Goal: Find specific page/section: Find specific page/section

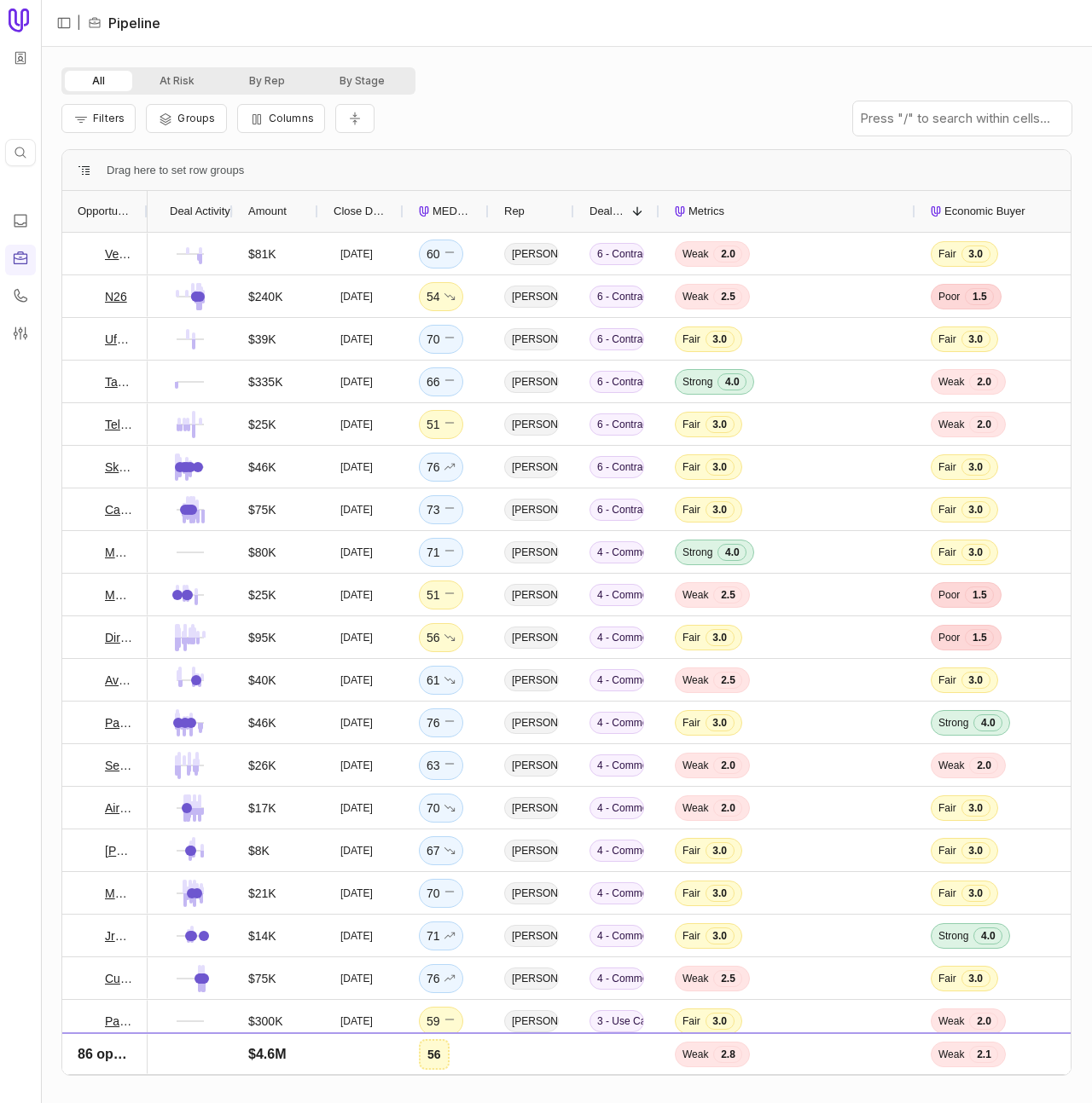
click at [145, 210] on div at bounding box center [146, 211] width 6 height 41
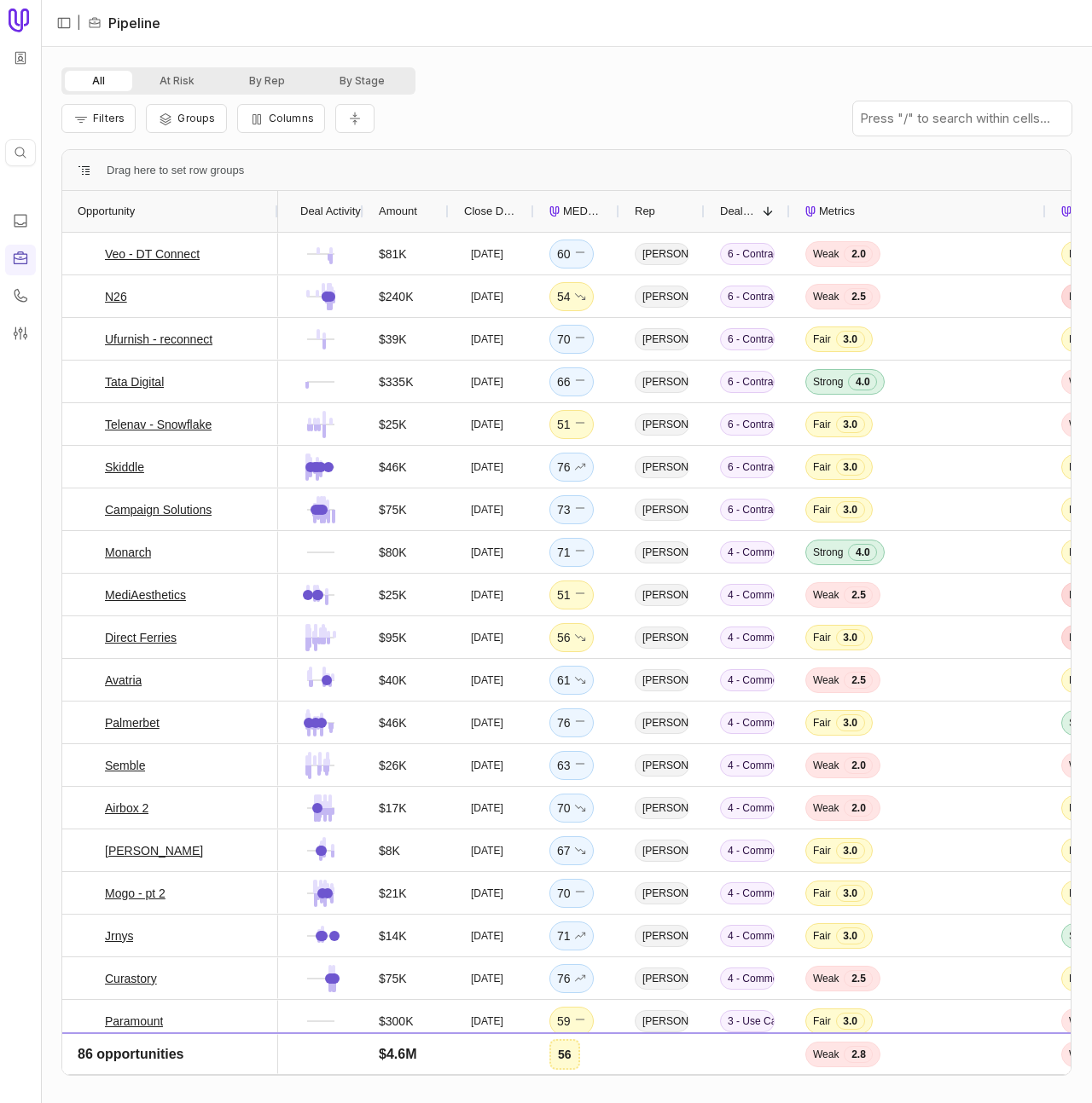
click at [360, 210] on div at bounding box center [362, 211] width 6 height 41
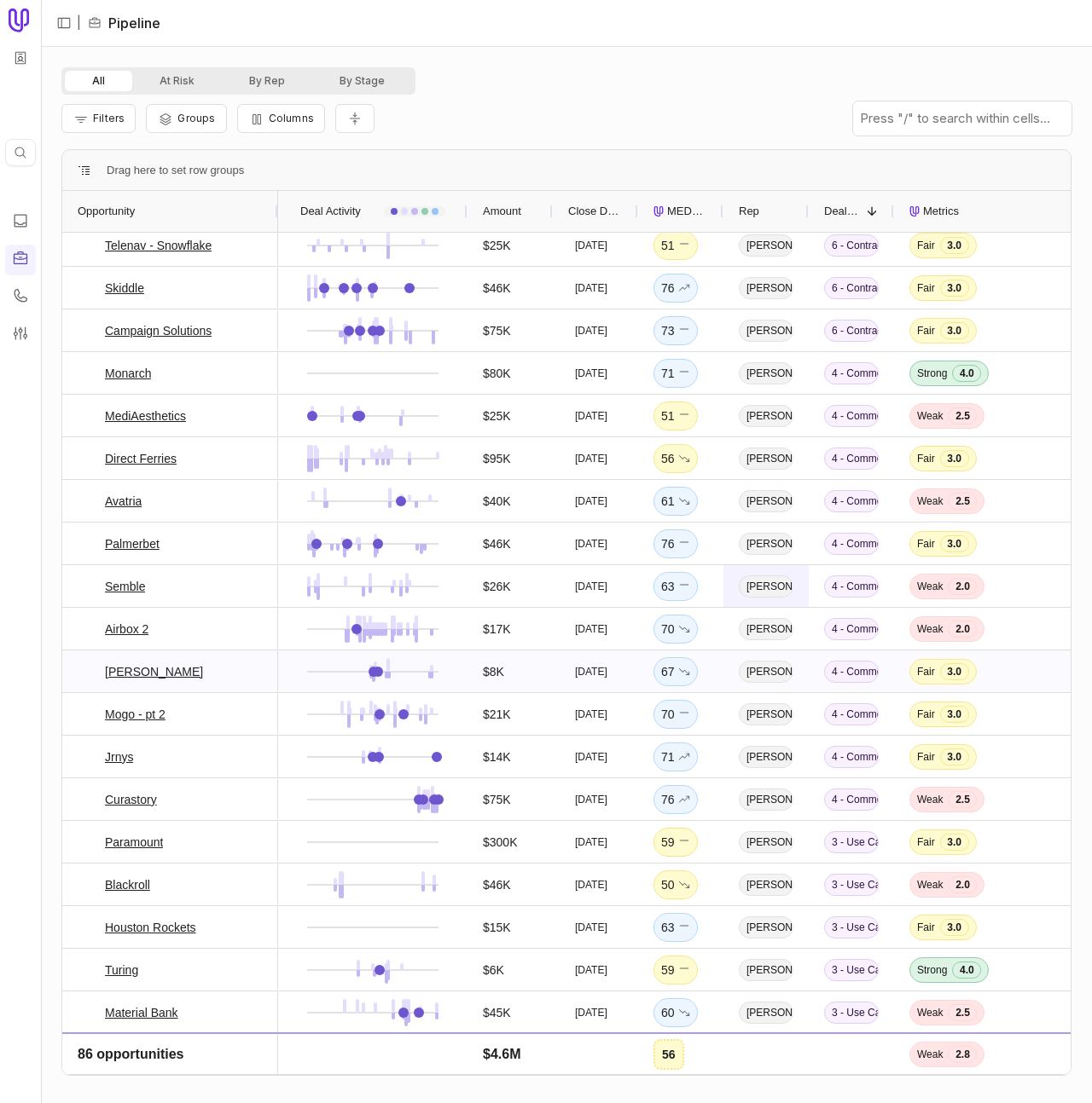
scroll to position [214, 0]
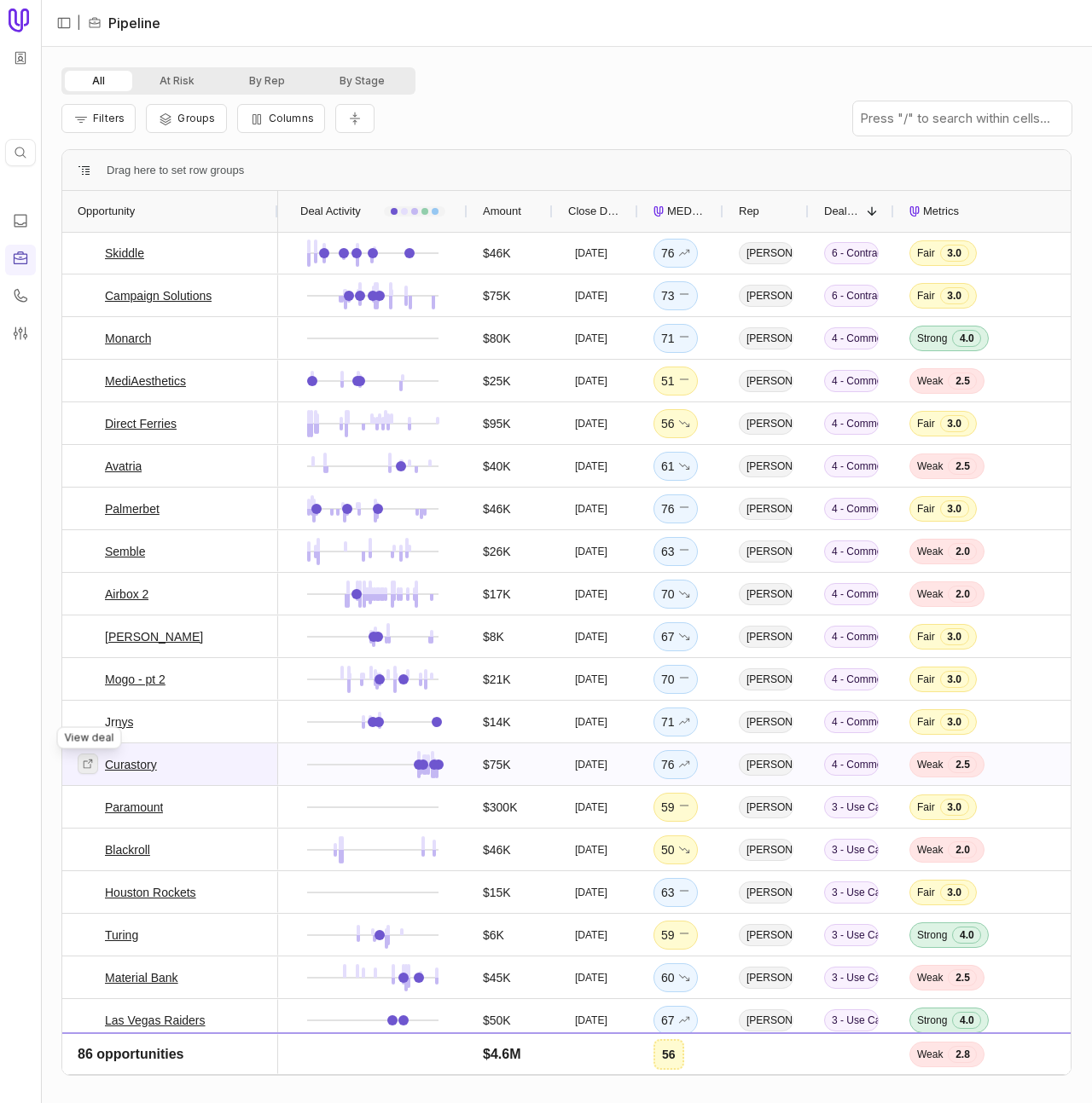
click at [91, 765] on icon at bounding box center [87, 764] width 12 height 12
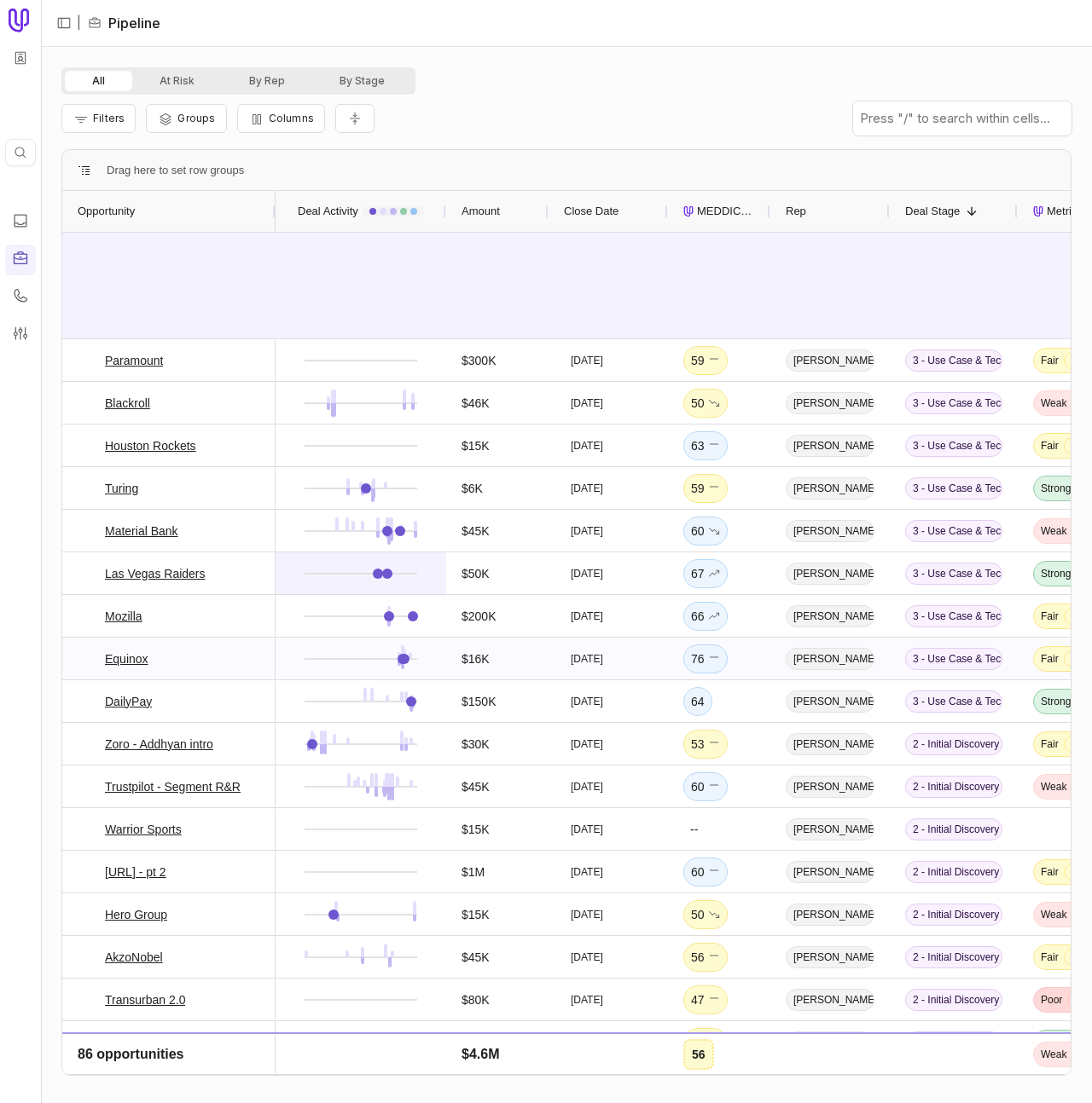
scroll to position [1142, 0]
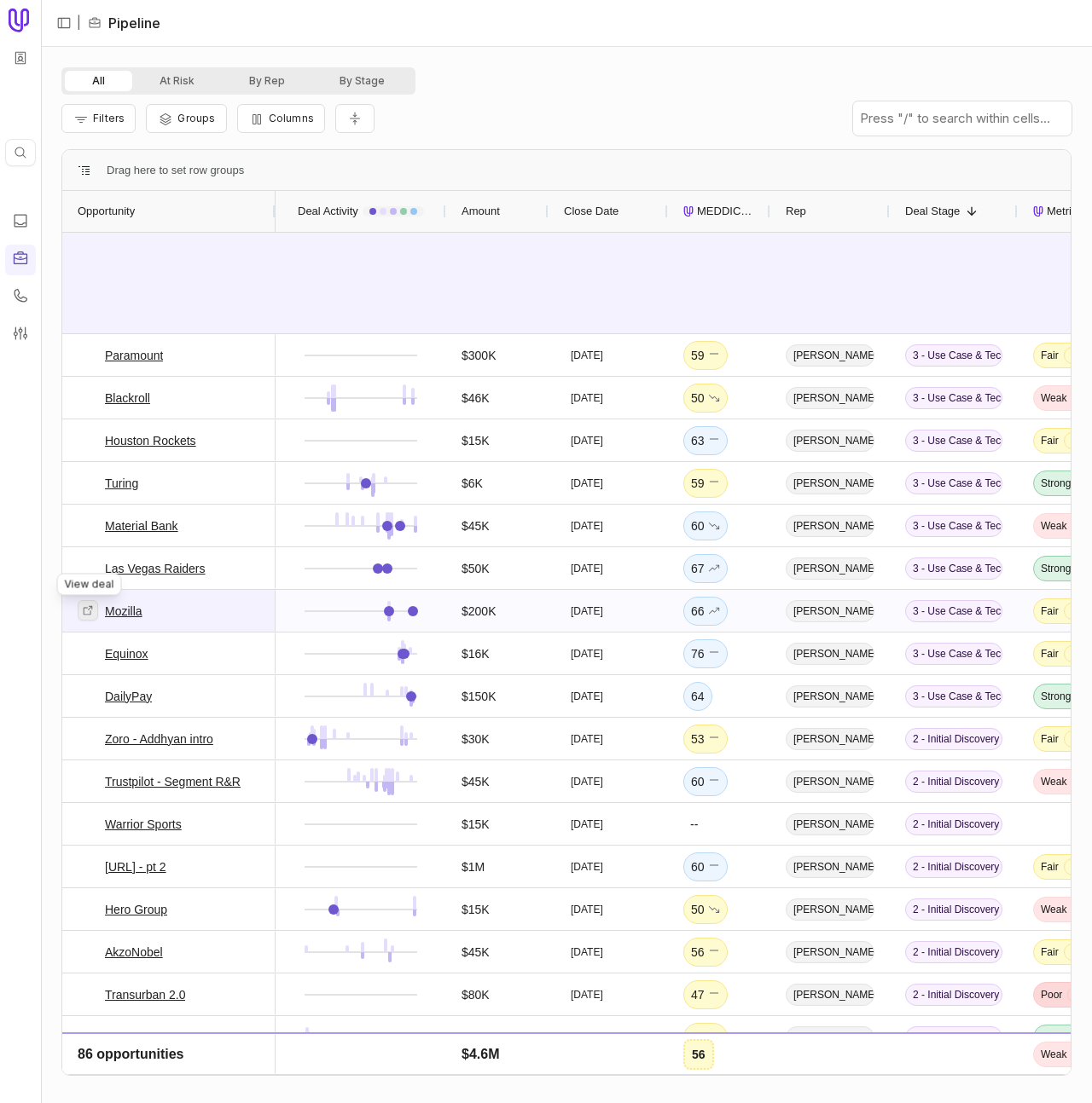
click at [92, 613] on icon at bounding box center [87, 610] width 12 height 12
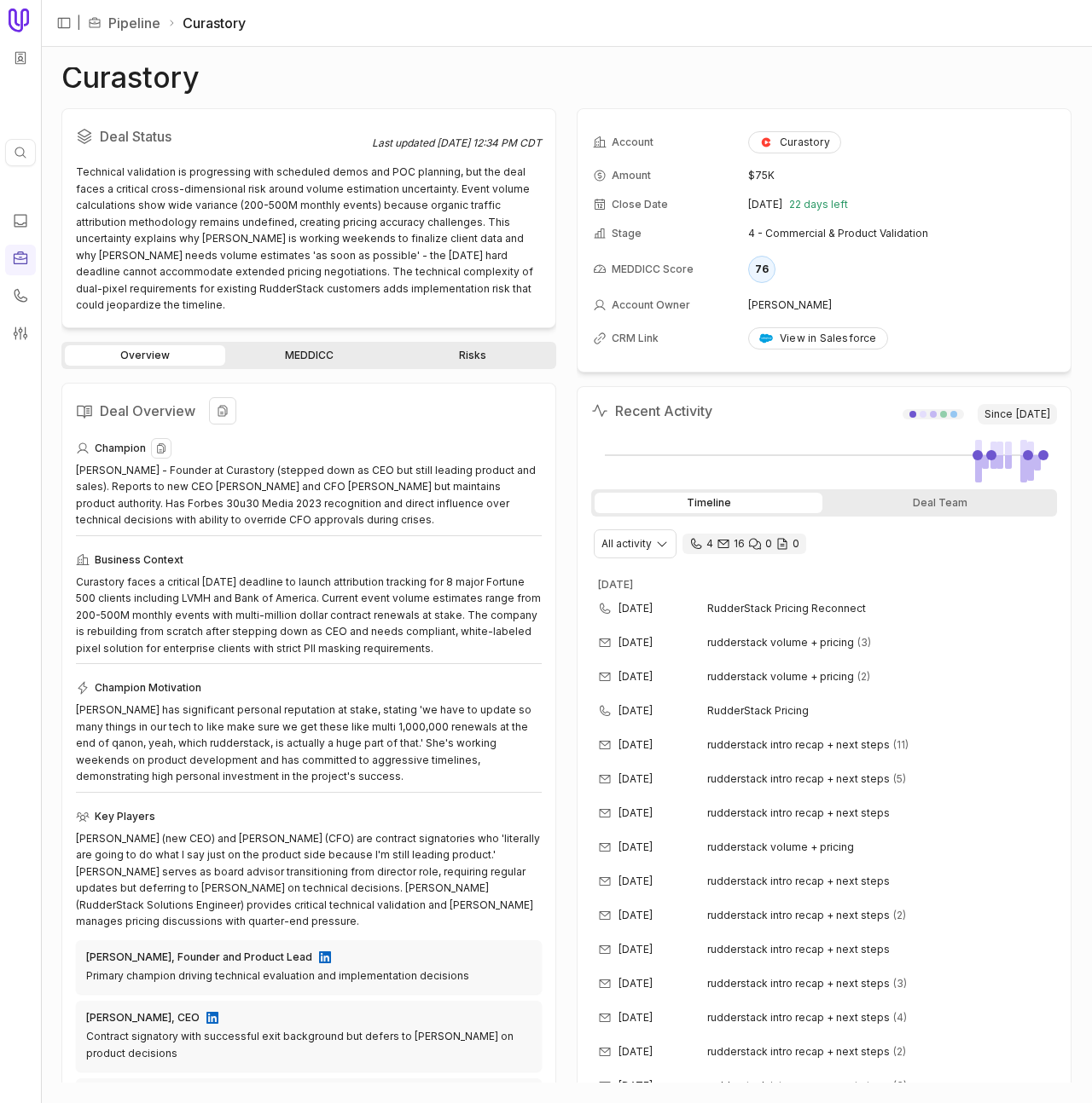
click at [222, 483] on div "Tiffany Kelly - Founder at Curastory (stepped down as CEO but still leading pro…" at bounding box center [308, 495] width 466 height 67
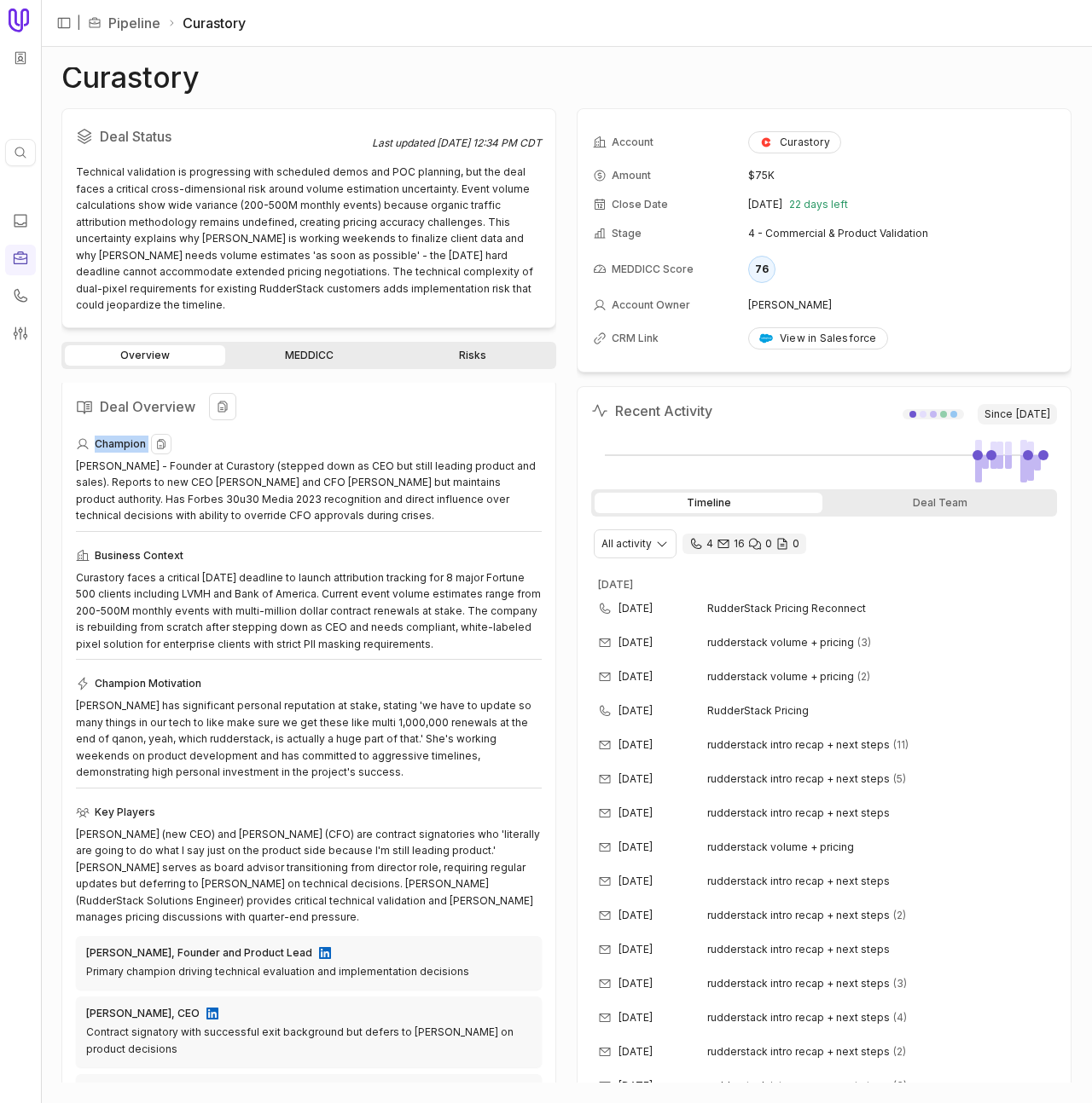
scroll to position [6, 0]
click at [282, 345] on link "MEDDICC" at bounding box center [308, 356] width 160 height 20
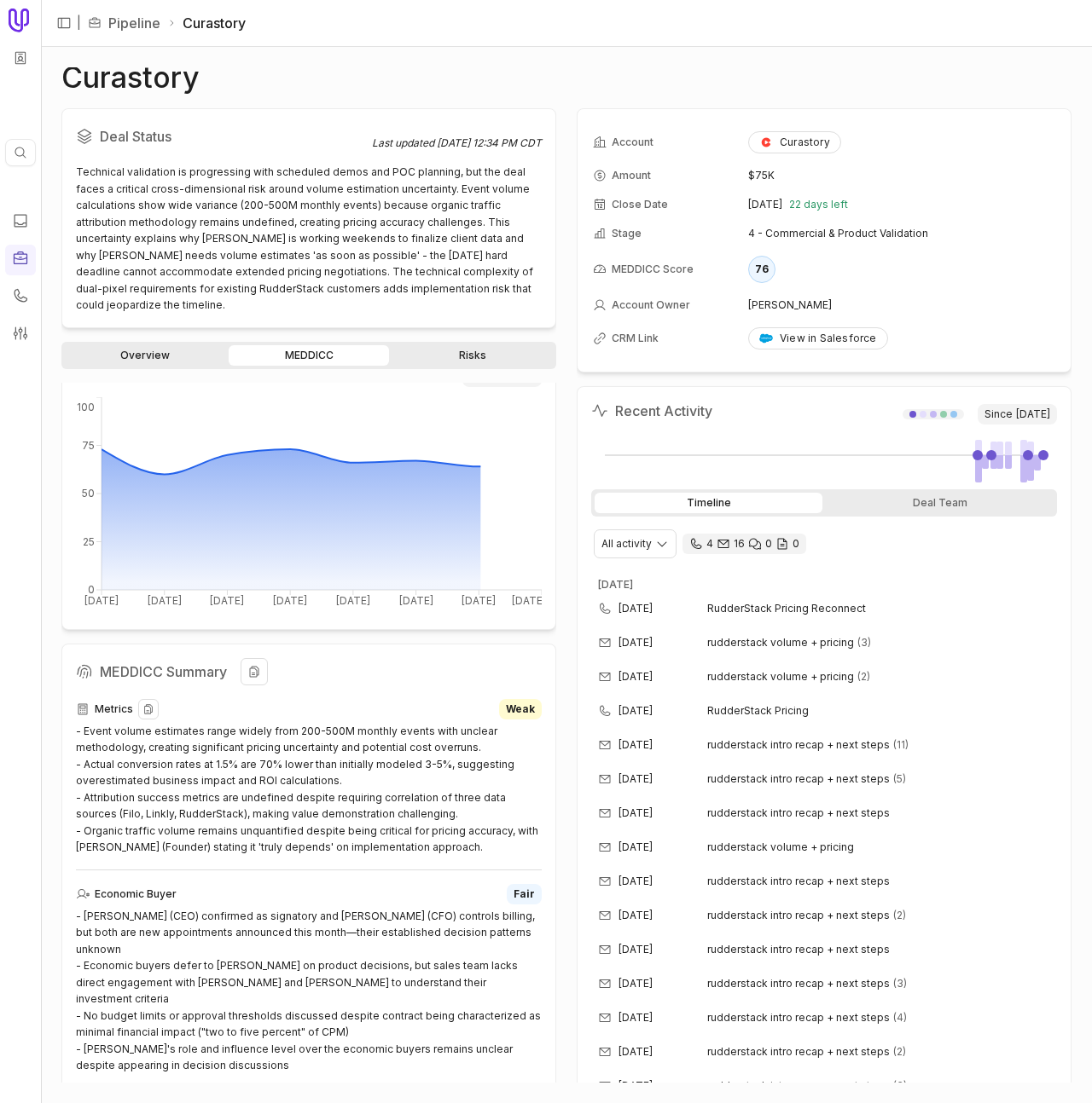
scroll to position [219, 0]
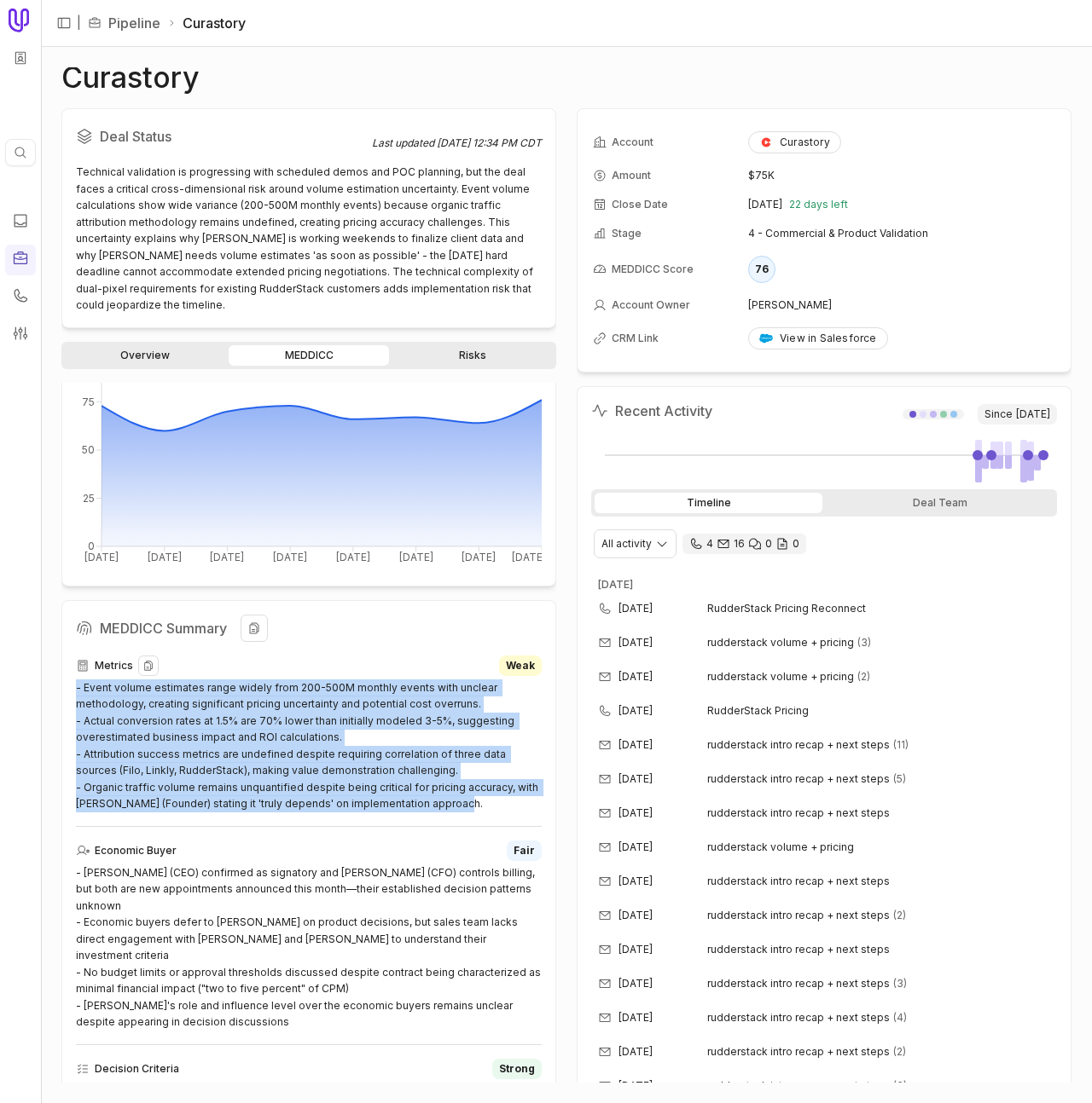
drag, startPoint x: 422, startPoint y: 781, endPoint x: 75, endPoint y: 672, distance: 363.7
click at [76, 680] on div "- Event volume estimates range widely from 200-500M monthly events with unclear…" at bounding box center [308, 746] width 466 height 133
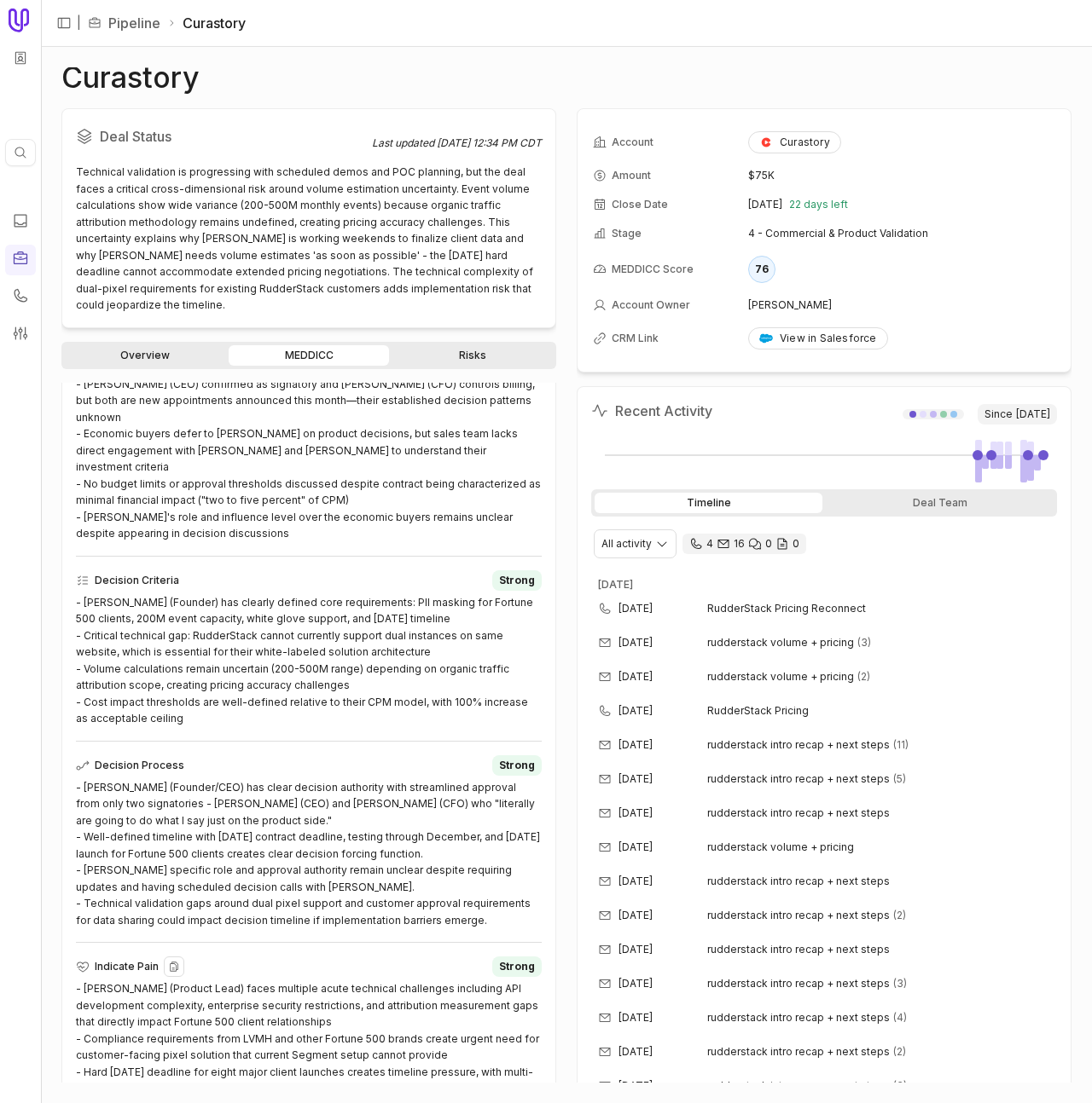
scroll to position [9, 0]
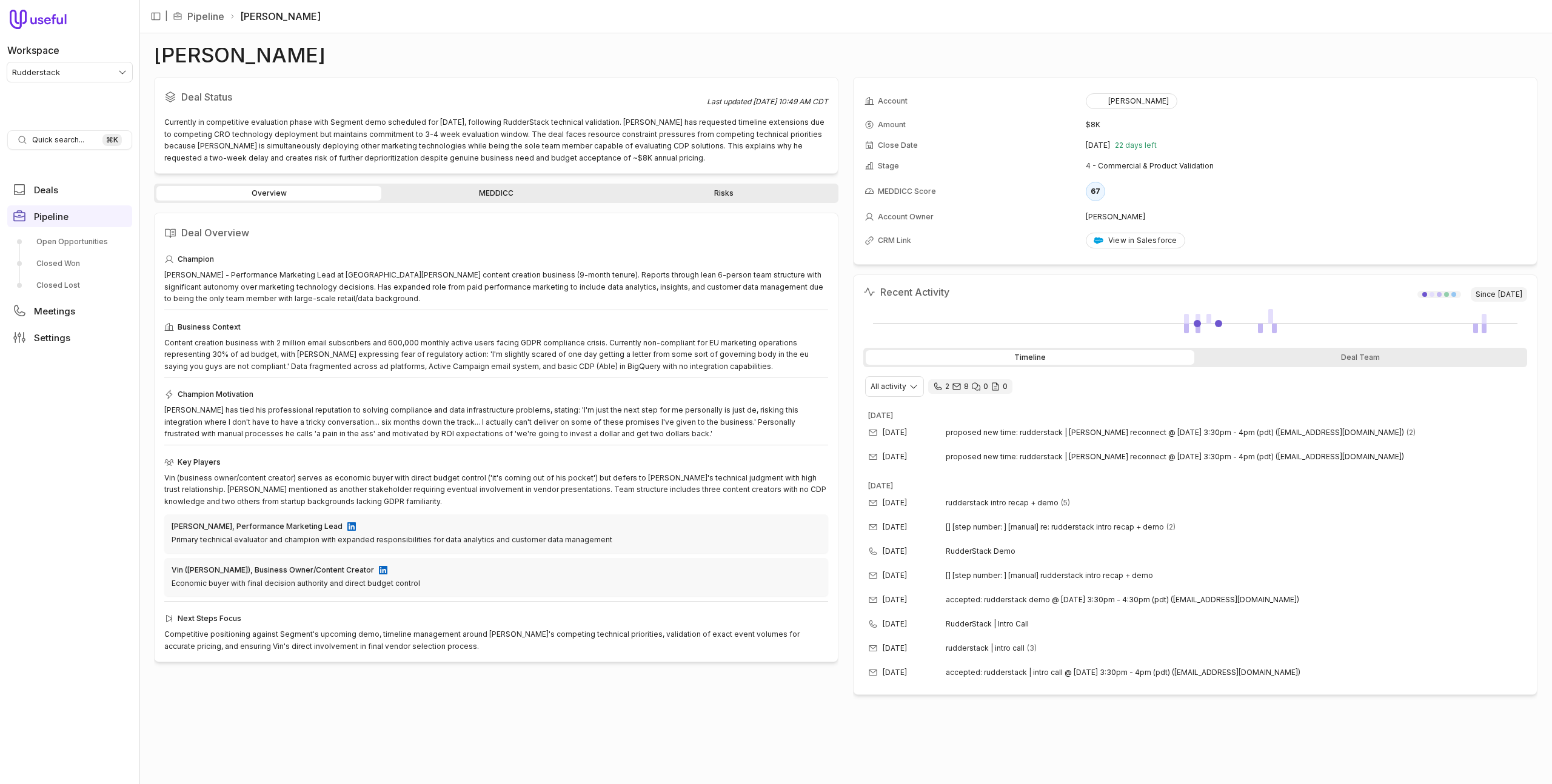
click at [449, 192] on link "MEDDICC" at bounding box center [496, 194] width 225 height 14
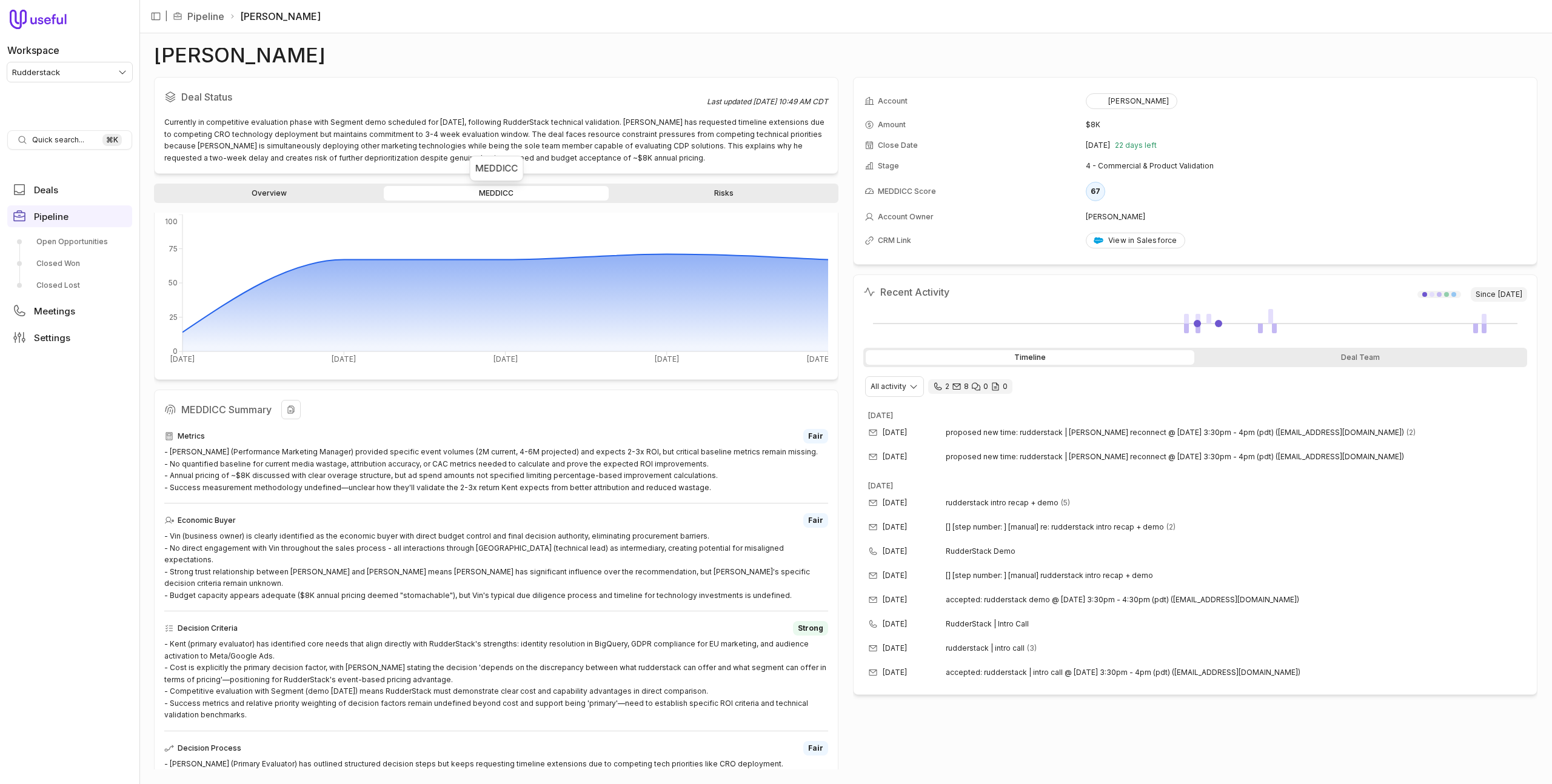
scroll to position [132, 0]
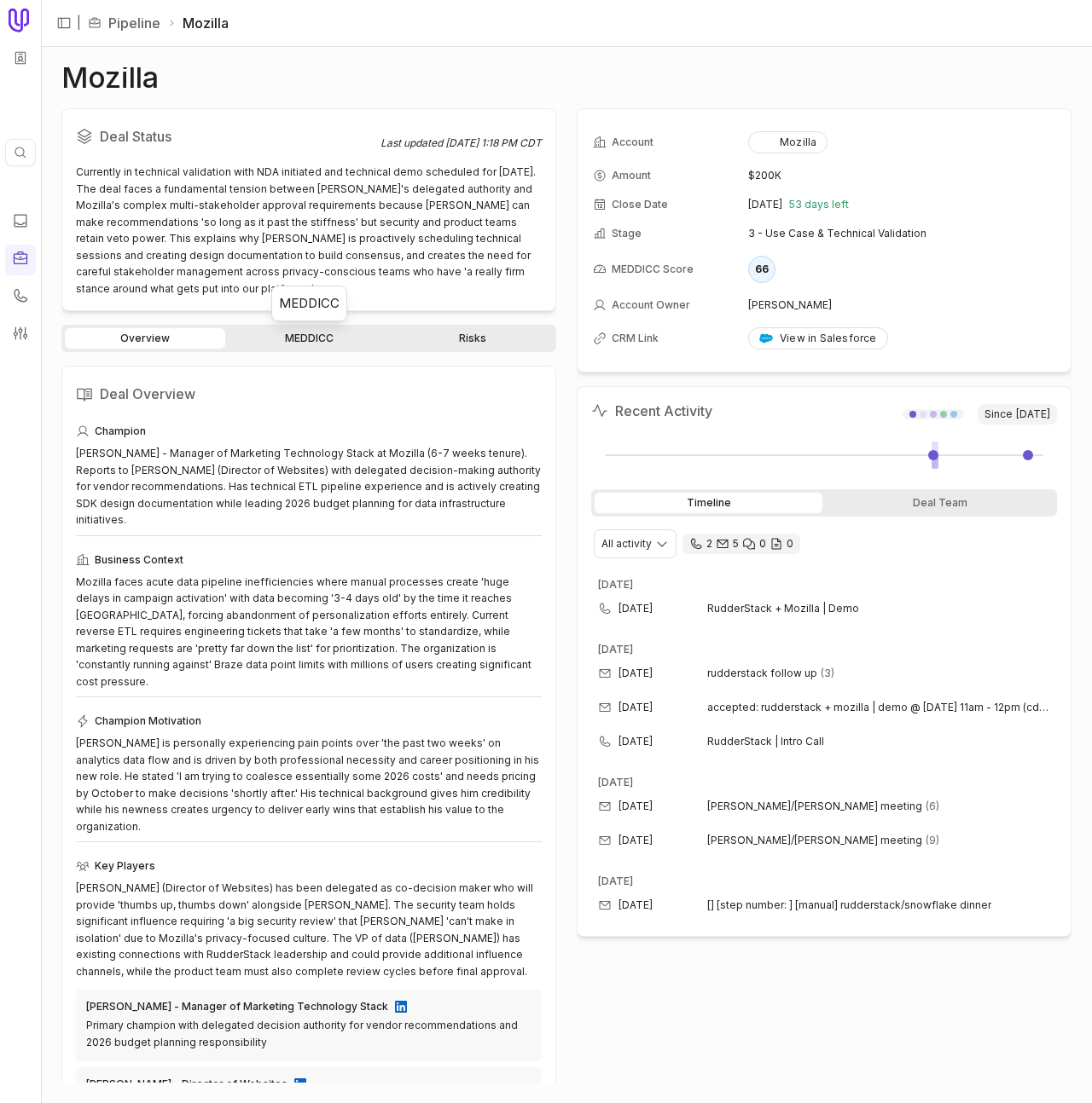
click at [279, 337] on link "MEDDICC" at bounding box center [308, 338] width 160 height 20
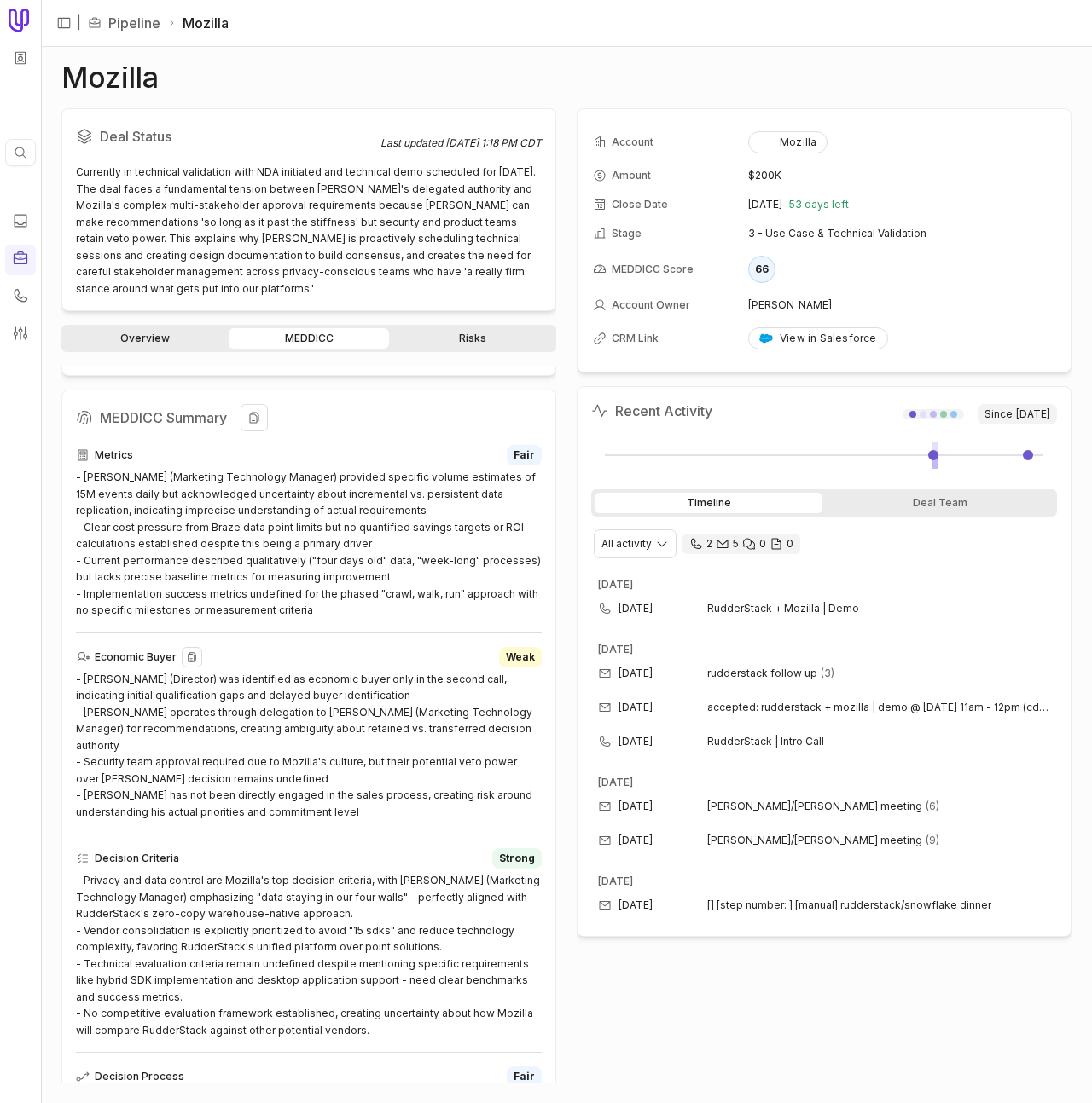
scroll to position [415, 0]
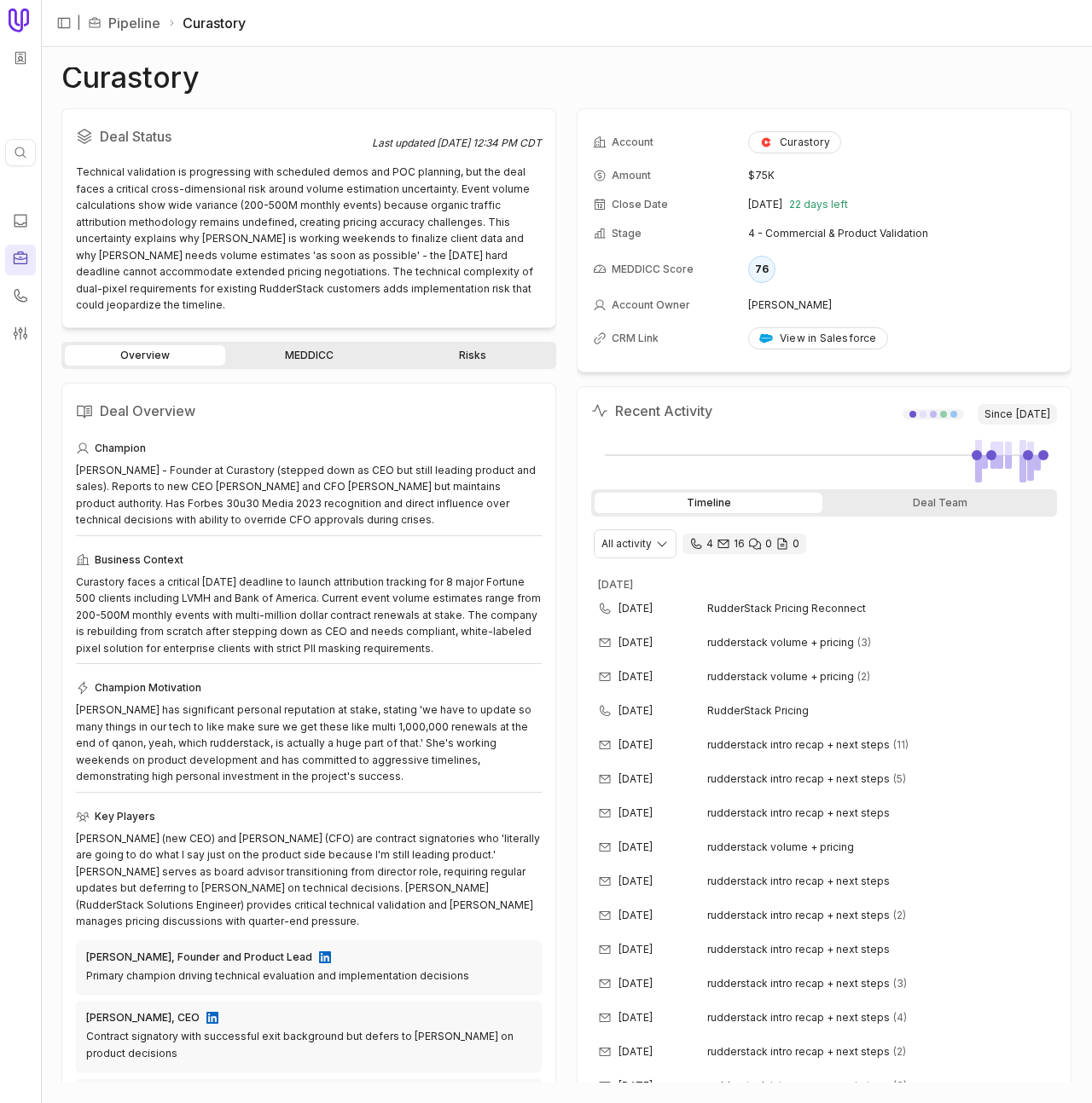
click at [16, 257] on icon at bounding box center [20, 258] width 17 height 17
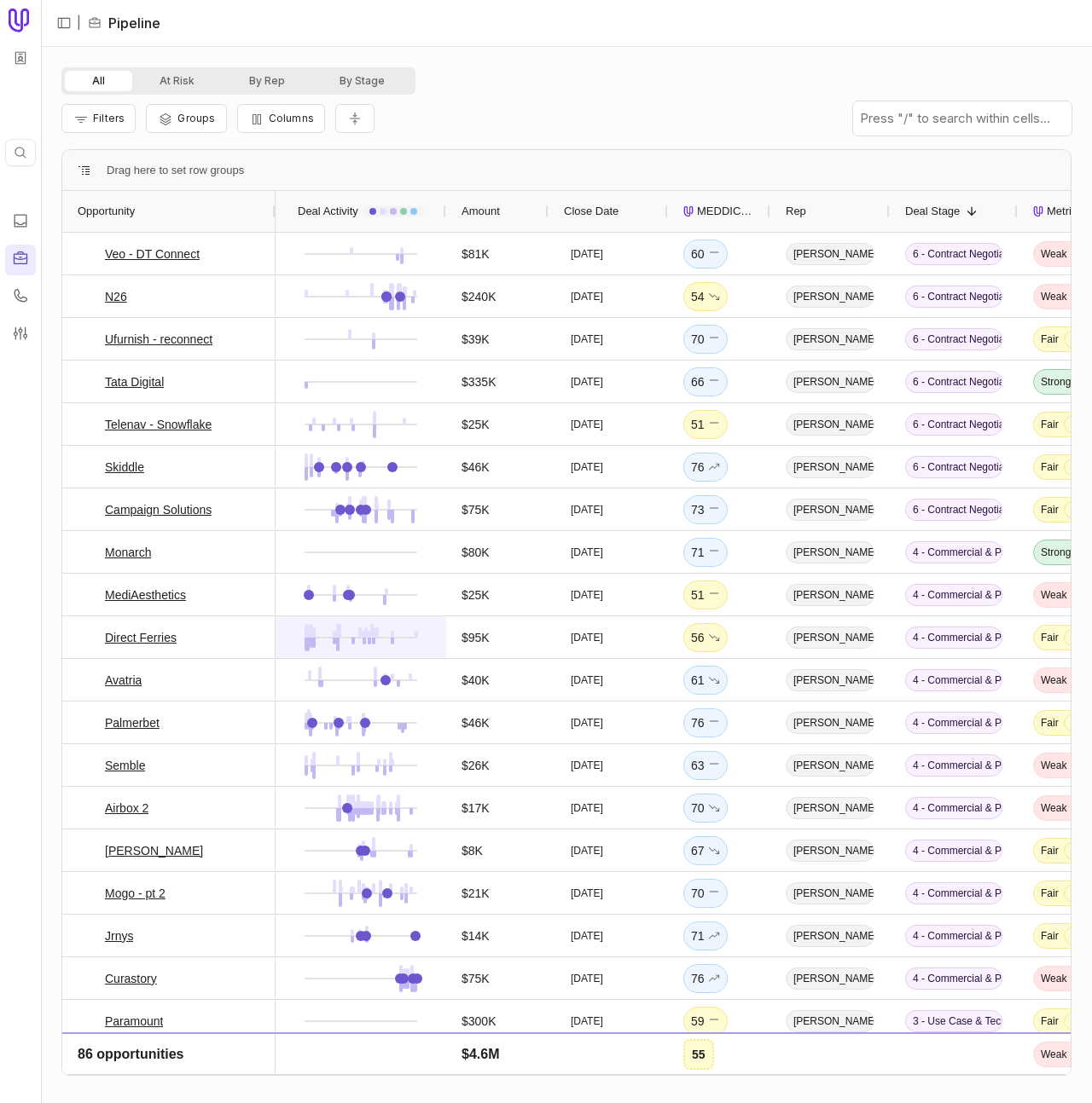
drag, startPoint x: 647, startPoint y: 107, endPoint x: 369, endPoint y: 653, distance: 612.7
click at [647, 107] on div "Filters Groups Columns" at bounding box center [566, 119] width 1010 height 48
click at [784, 119] on div "Filters Groups Columns" at bounding box center [566, 119] width 1010 height 48
click at [935, 122] on input "text" at bounding box center [962, 119] width 219 height 34
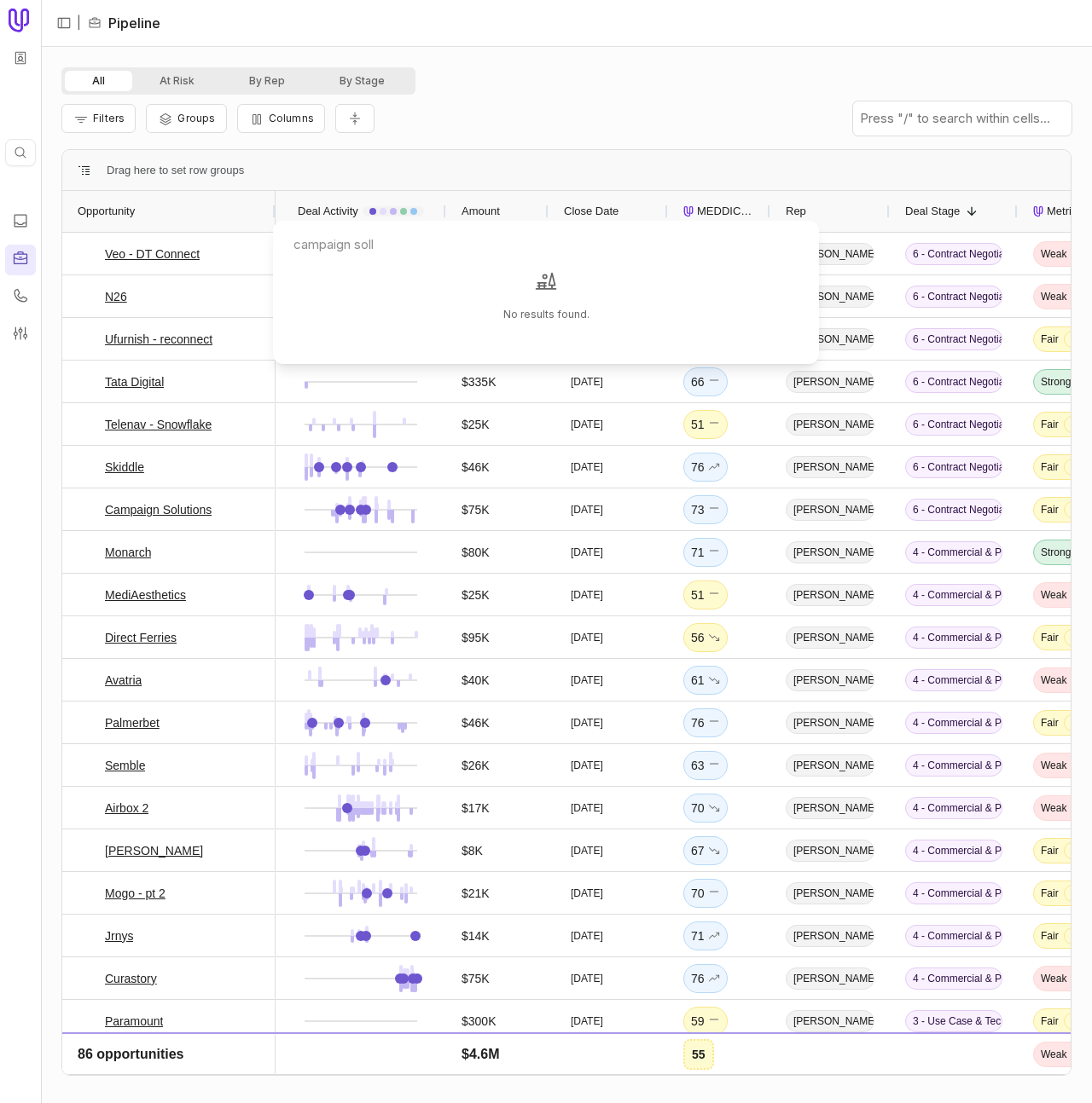
type input "campaign sol"
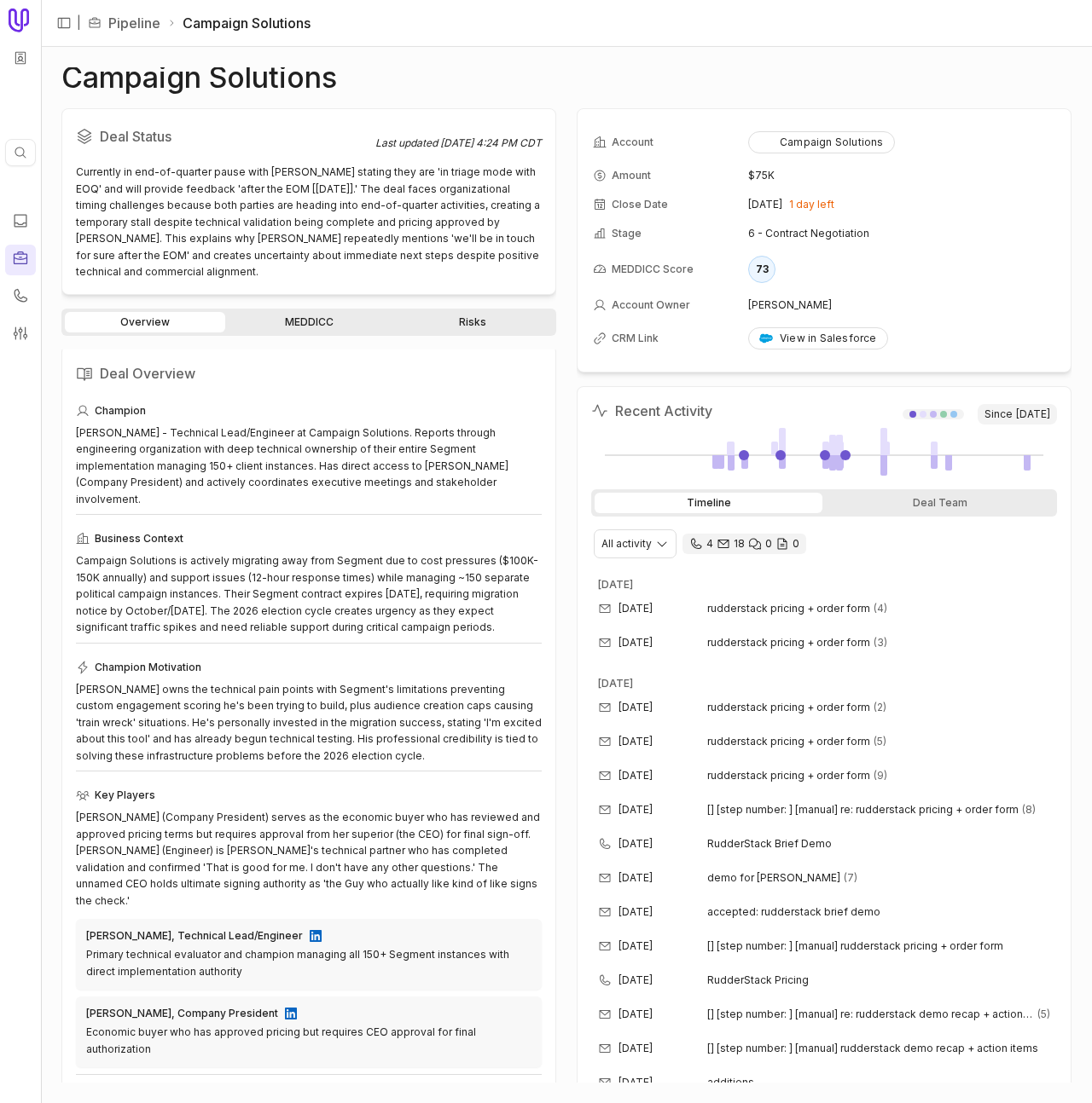
scroll to position [12, 0]
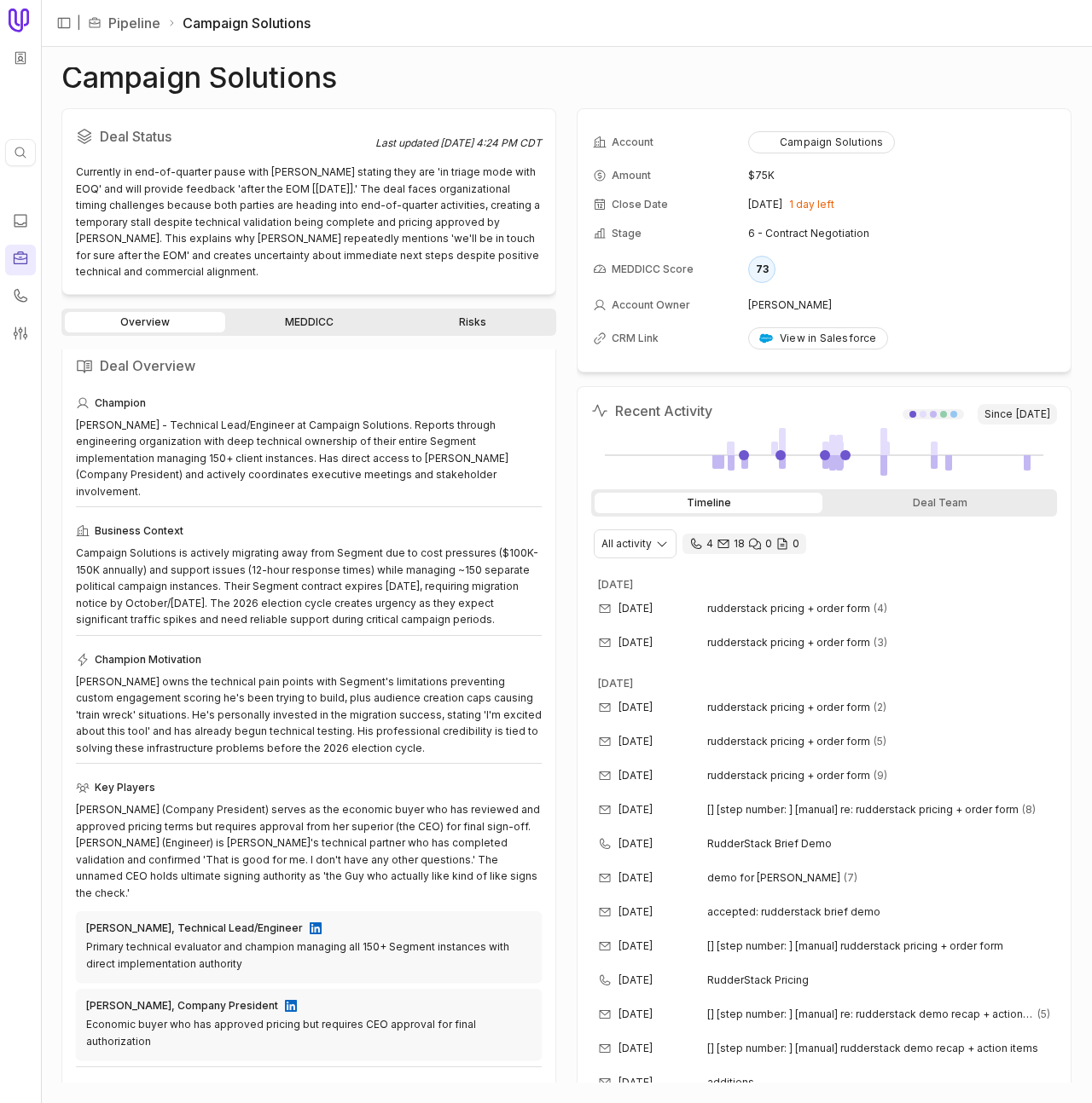
click at [295, 312] on link "MEDDICC" at bounding box center [308, 322] width 160 height 20
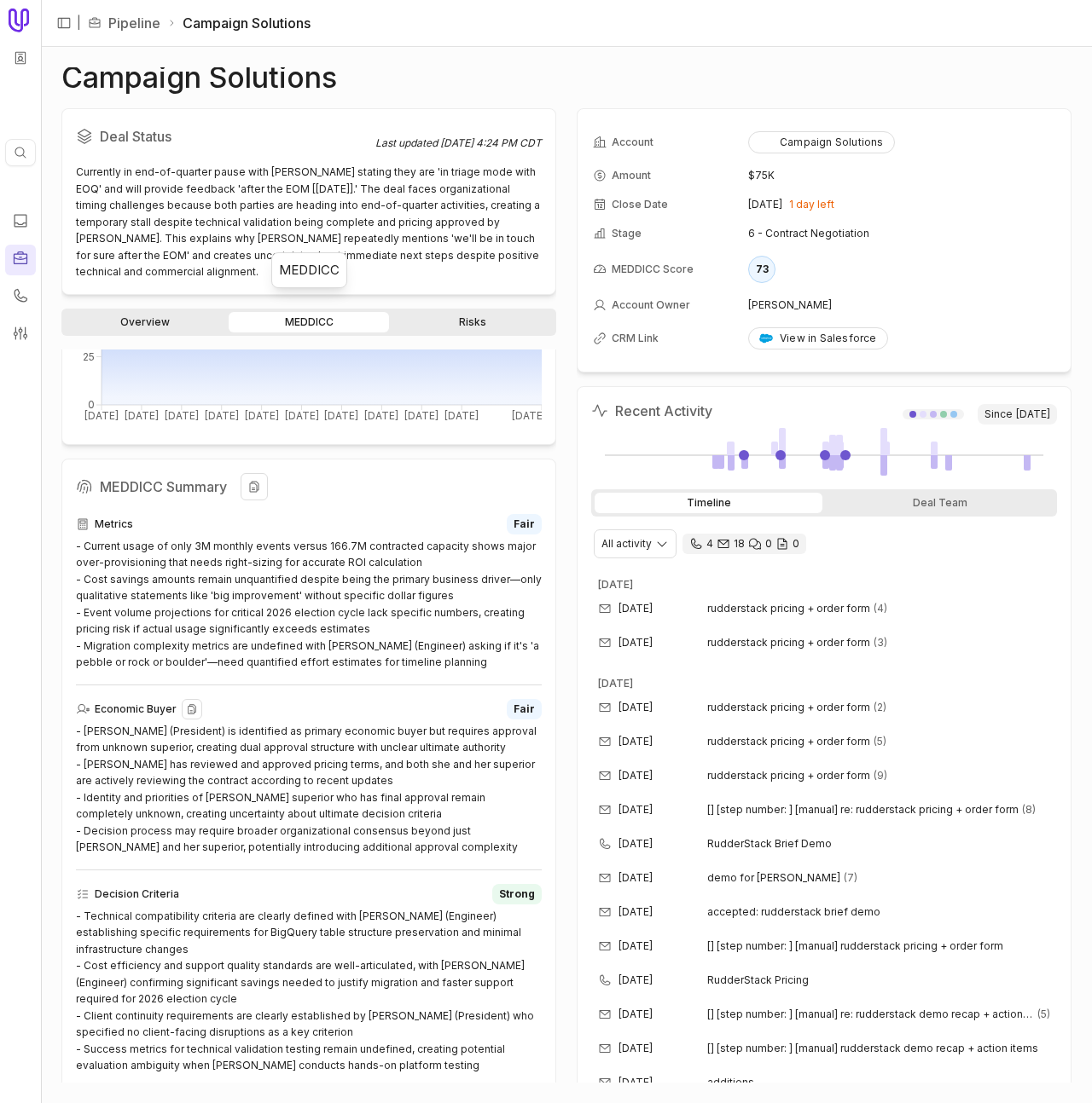
scroll to position [328, 0]
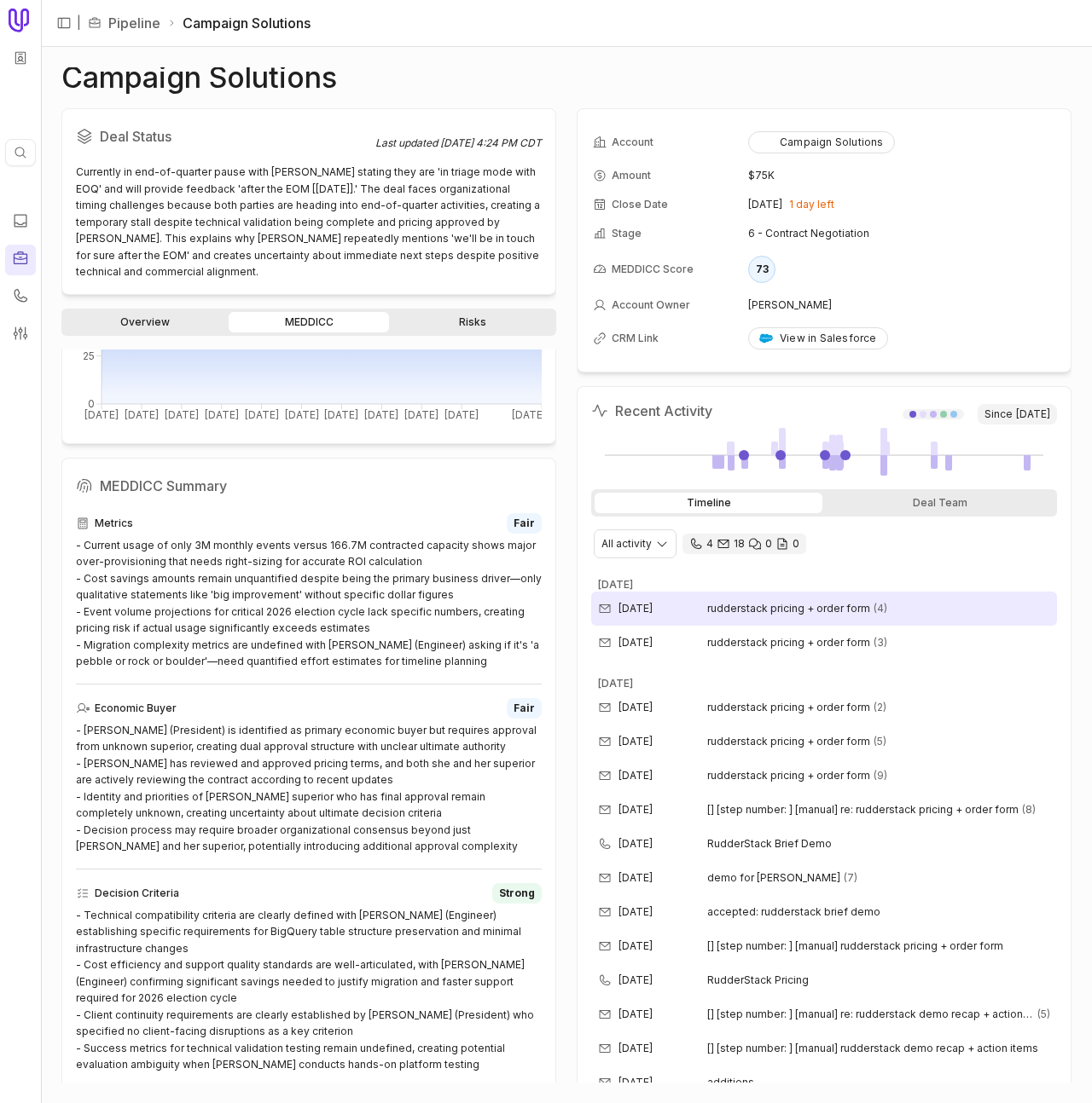
click at [755, 612] on span "rudderstack pricing + order form" at bounding box center [788, 608] width 163 height 14
click at [701, 613] on div "Oct 7, 2025" at bounding box center [652, 608] width 109 height 14
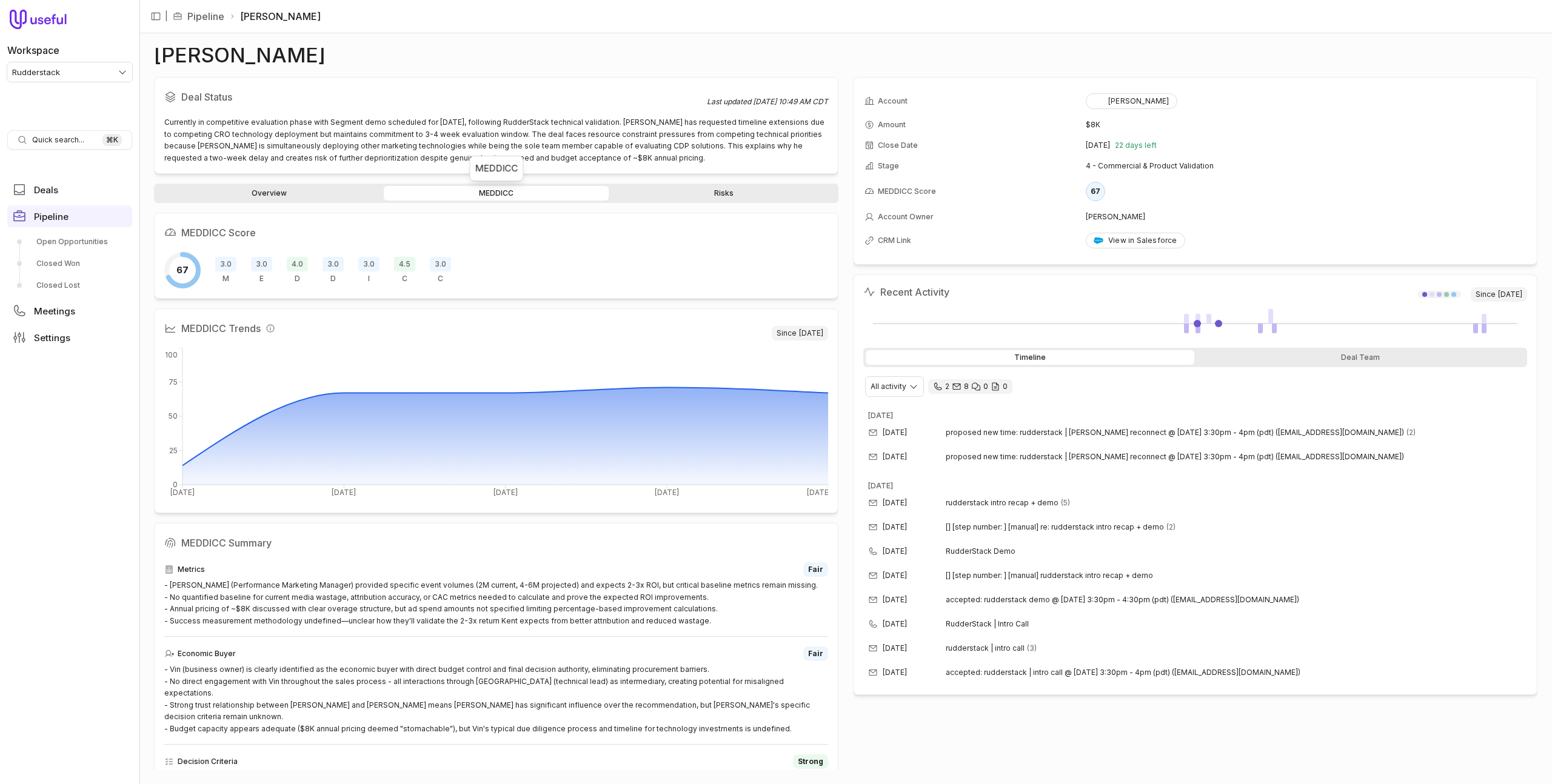
scroll to position [132, 0]
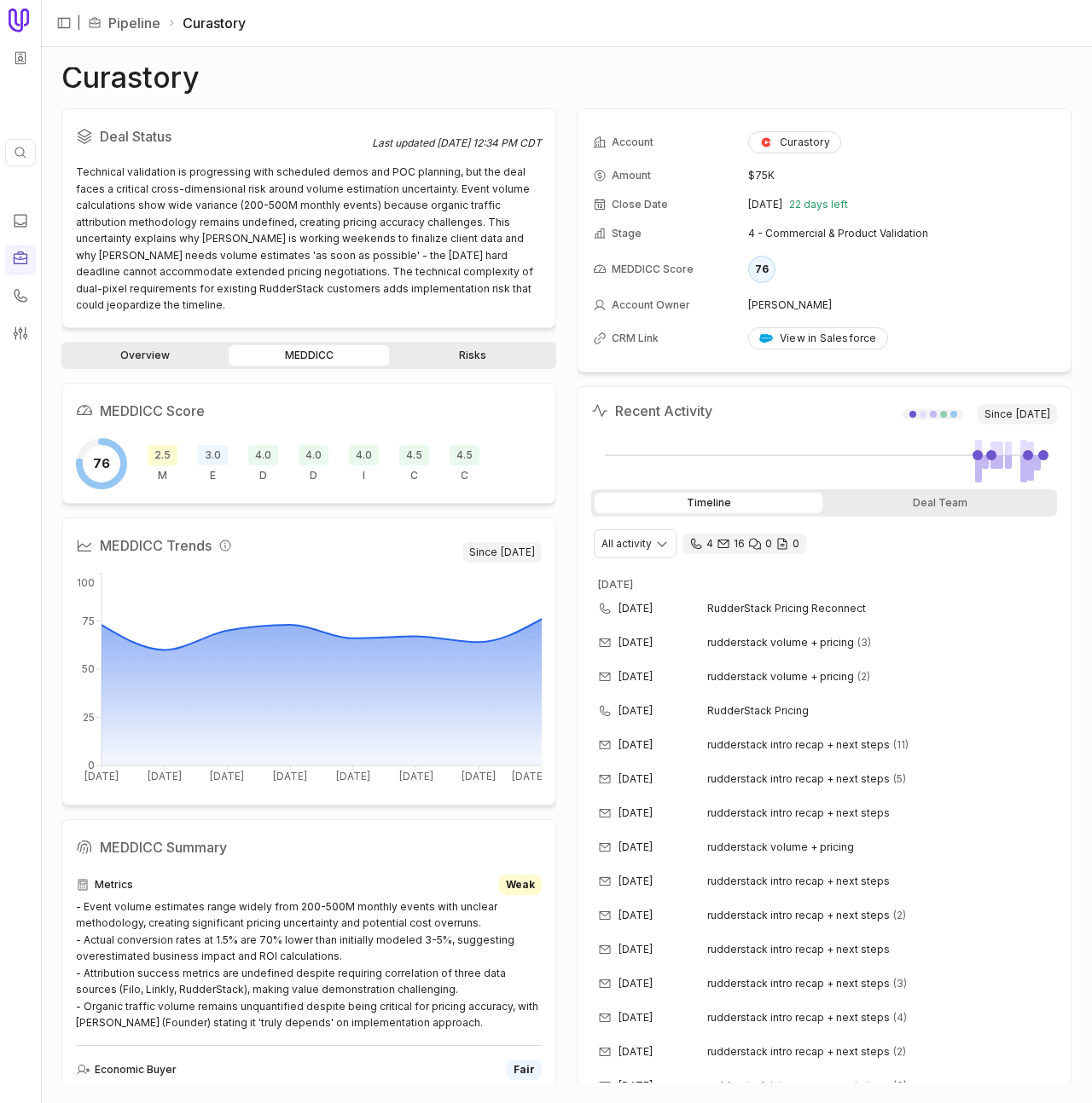
scroll to position [9, 0]
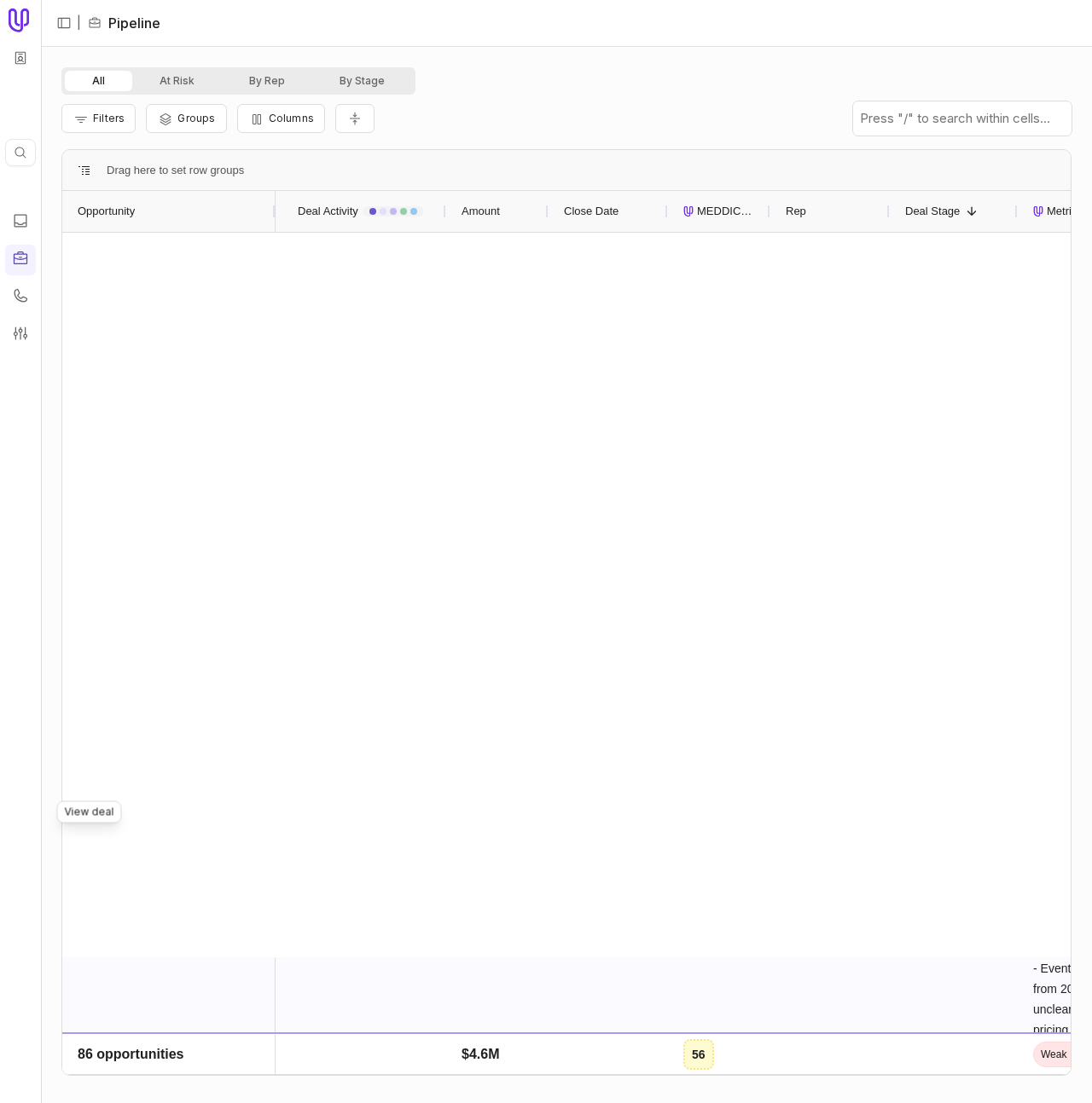
scroll to position [1142, 0]
